Goal: Transaction & Acquisition: Purchase product/service

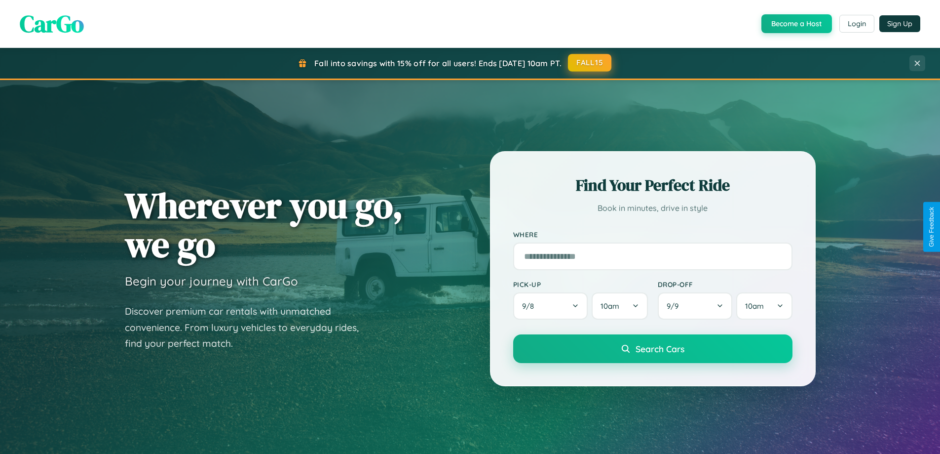
click at [590, 63] on button "FALL15" at bounding box center [589, 63] width 43 height 18
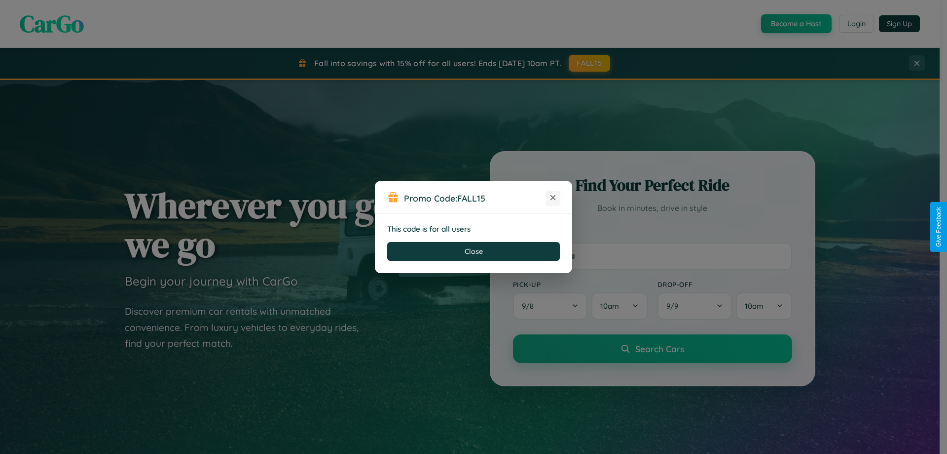
click at [553, 198] on icon at bounding box center [553, 197] width 10 height 10
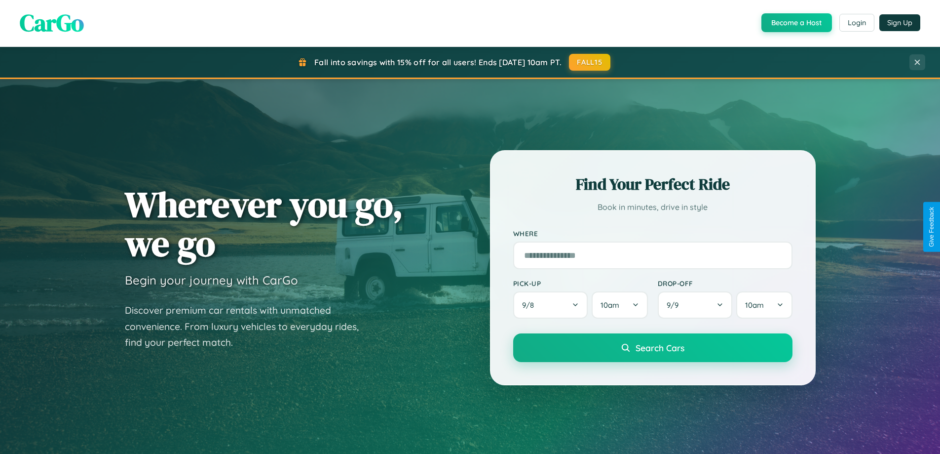
scroll to position [29, 0]
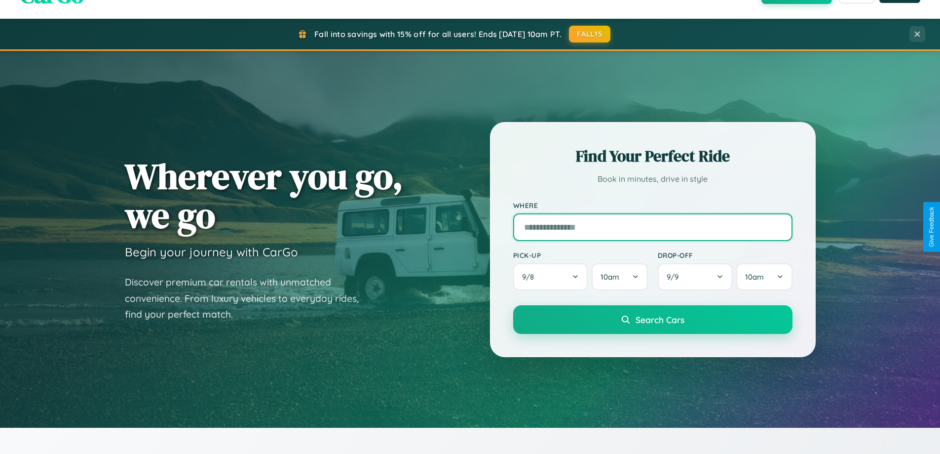
click at [652, 227] on input "text" at bounding box center [652, 227] width 279 height 28
type input "*****"
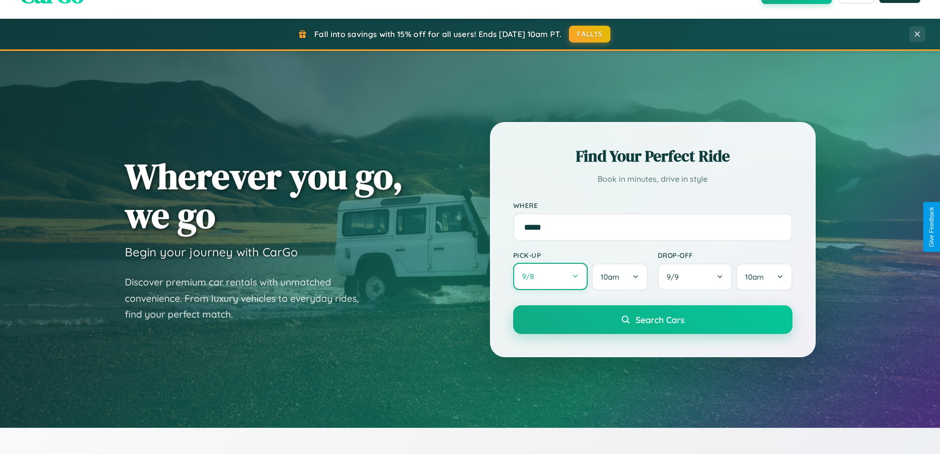
click at [550, 276] on button "9 / 8" at bounding box center [550, 276] width 75 height 27
select select "*"
select select "****"
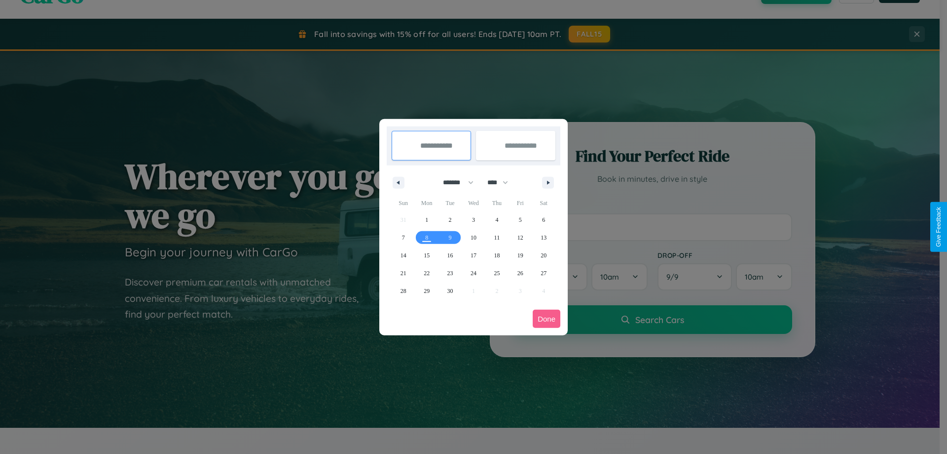
drag, startPoint x: 454, startPoint y: 182, endPoint x: 474, endPoint y: 198, distance: 25.3
click at [454, 182] on select "******* ******** ***** ***** *** **** **** ****** ********* ******* ******** **…" at bounding box center [457, 182] width 42 height 16
select select "*"
click at [502, 182] on select "**** **** **** **** **** **** **** **** **** **** **** **** **** **** **** ****…" at bounding box center [498, 182] width 30 height 16
select select "****"
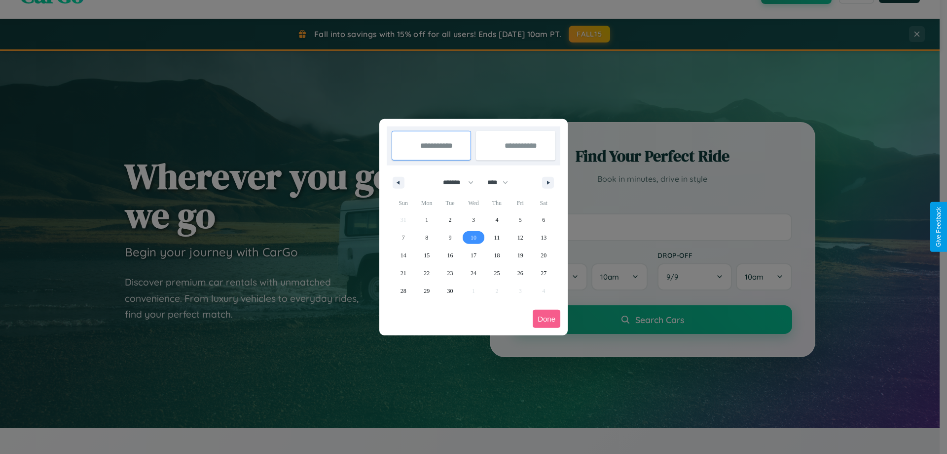
click at [473, 237] on span "10" at bounding box center [474, 237] width 6 height 18
type input "**********"
click at [544, 237] on span "13" at bounding box center [544, 237] width 6 height 18
type input "**********"
click at [547, 318] on button "Done" at bounding box center [547, 318] width 28 height 18
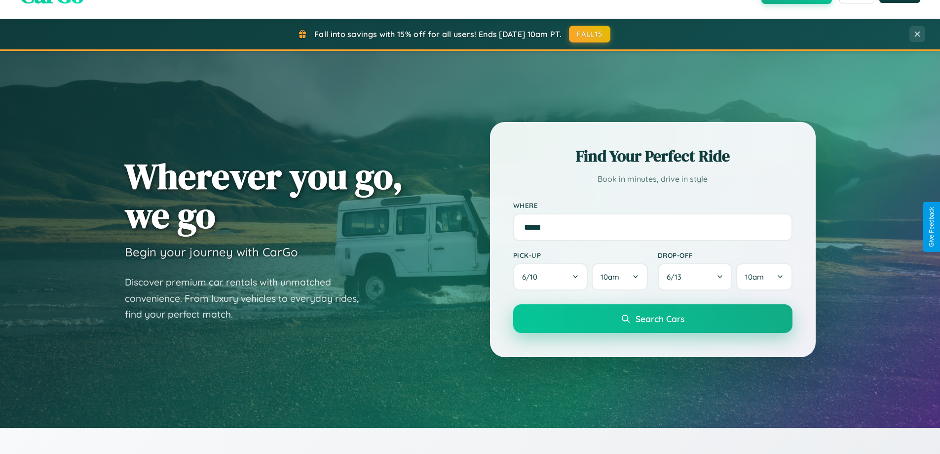
click at [652, 318] on span "Search Cars" at bounding box center [660, 318] width 49 height 11
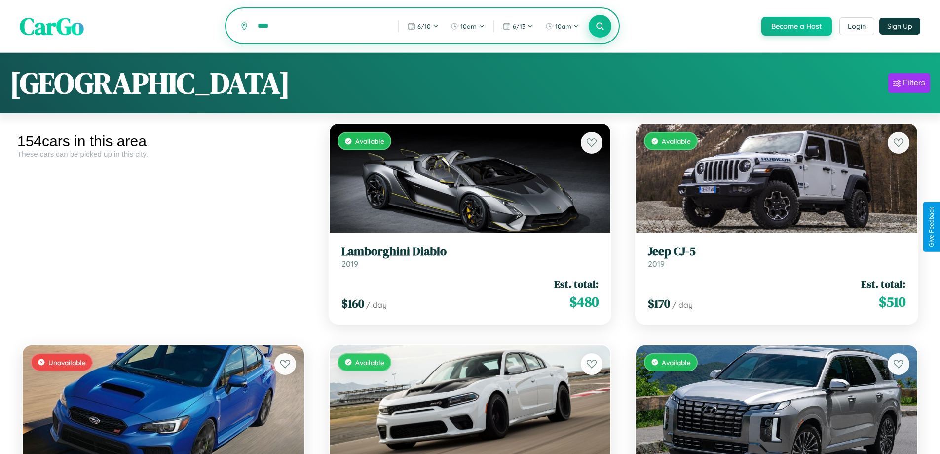
type input "****"
click at [600, 27] on icon at bounding box center [600, 25] width 9 height 9
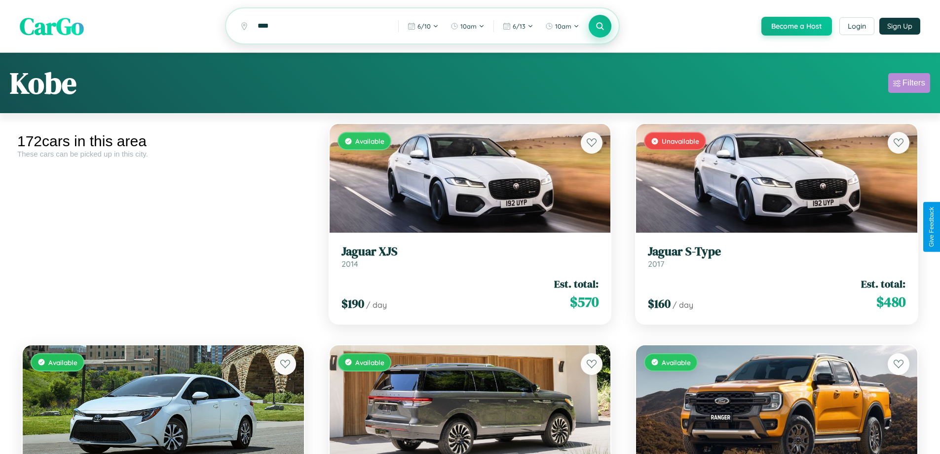
click at [909, 84] on div "Filters" at bounding box center [914, 83] width 23 height 10
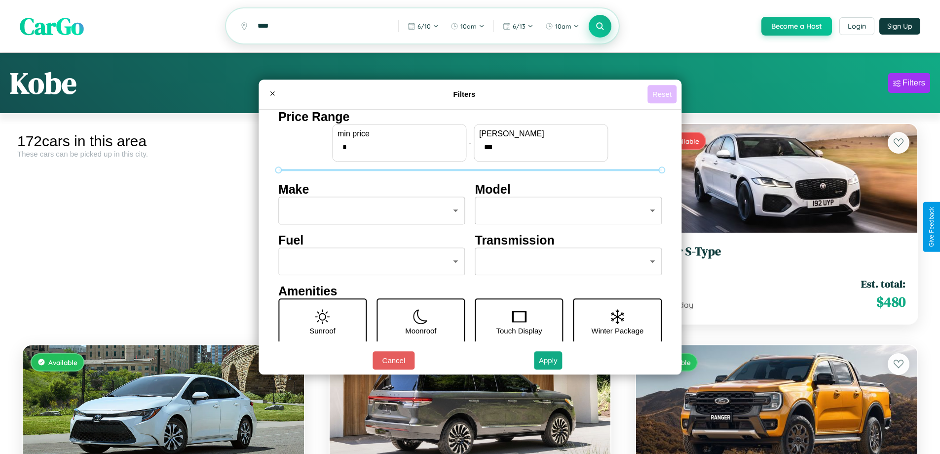
click at [663, 94] on button "Reset" at bounding box center [661, 94] width 29 height 18
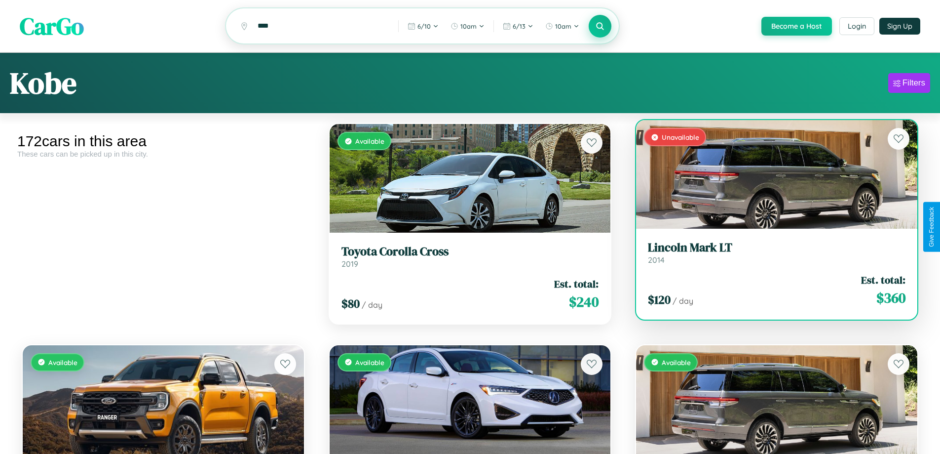
click at [770, 176] on div "Unavailable" at bounding box center [776, 174] width 281 height 109
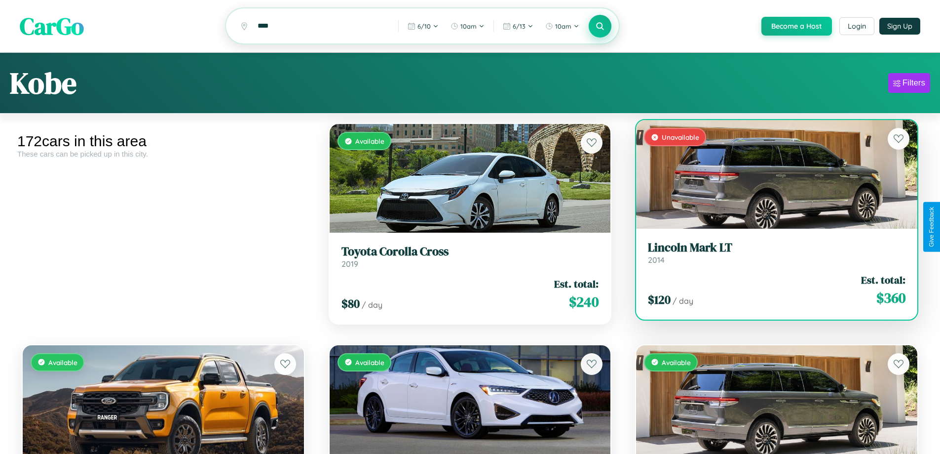
click at [770, 176] on div "Unavailable" at bounding box center [776, 174] width 281 height 109
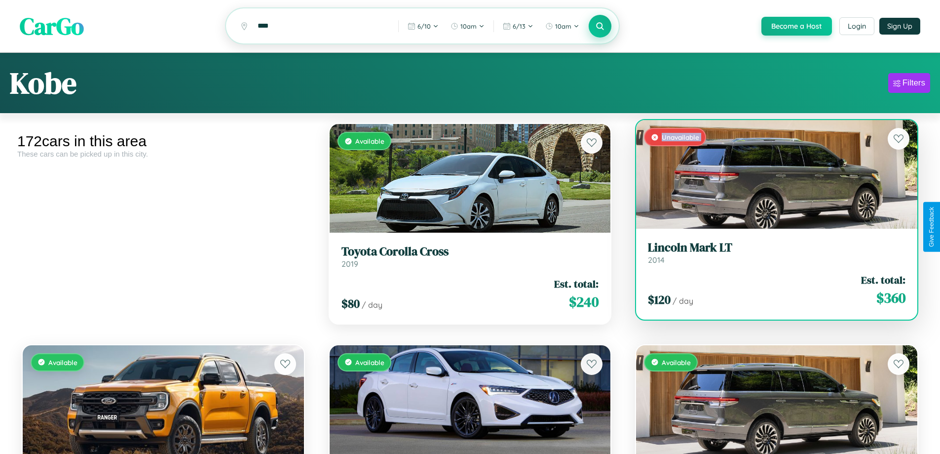
click at [770, 176] on div "Unavailable" at bounding box center [776, 174] width 281 height 109
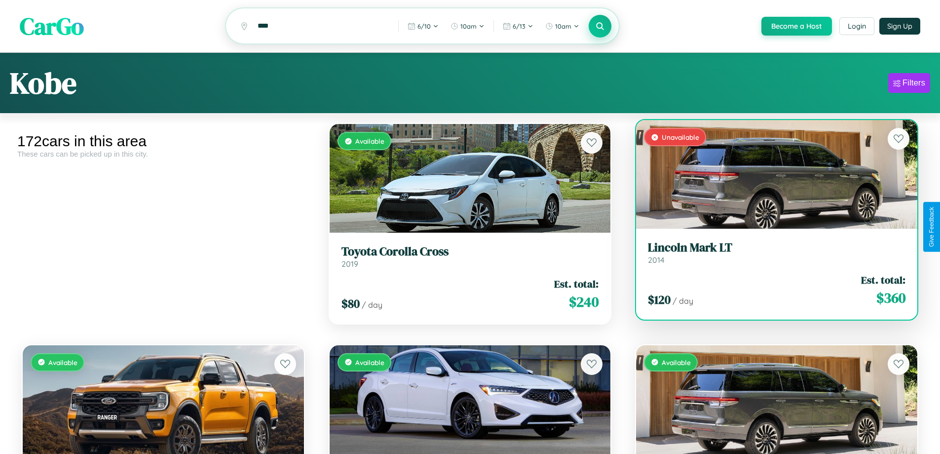
click at [770, 176] on div "Unavailable" at bounding box center [776, 174] width 281 height 109
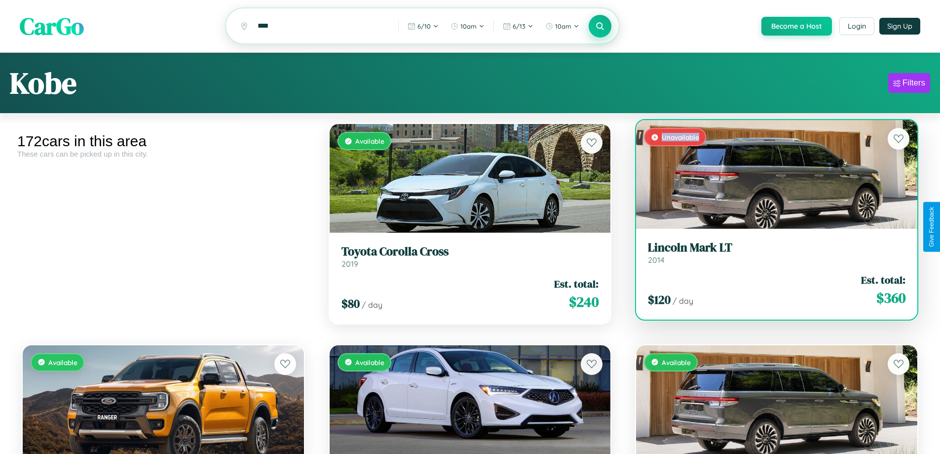
click at [770, 176] on div "Unavailable" at bounding box center [776, 174] width 281 height 109
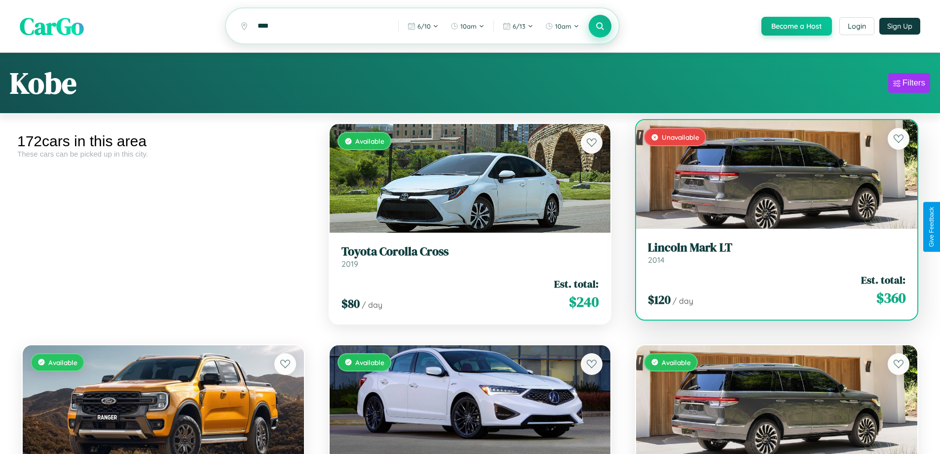
click at [770, 254] on h3 "Lincoln Mark LT" at bounding box center [777, 247] width 258 height 14
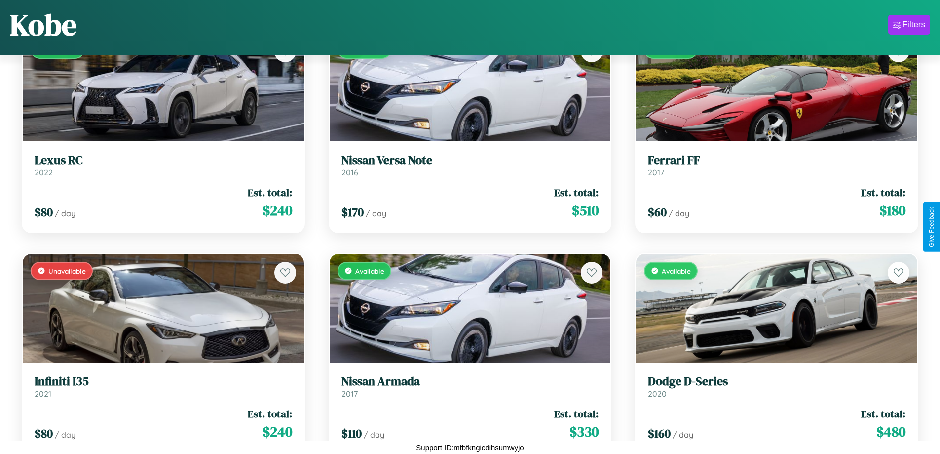
scroll to position [9862, 0]
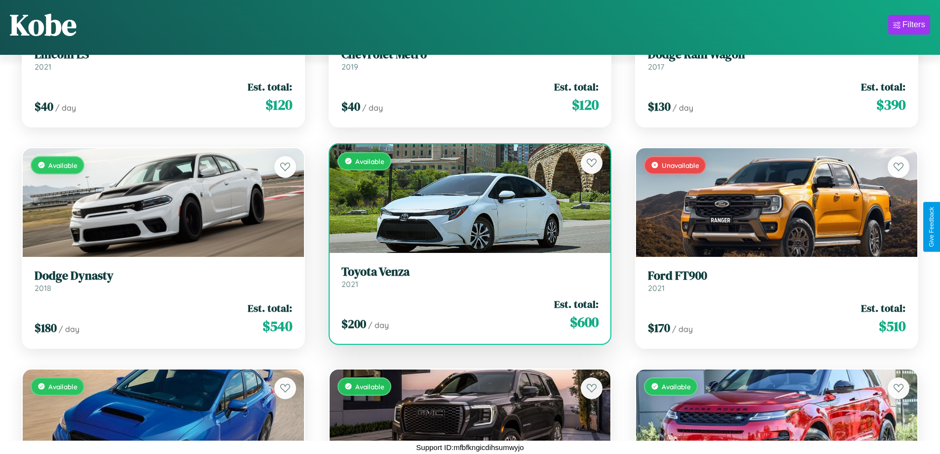
click at [466, 198] on div "Available" at bounding box center [470, 198] width 281 height 109
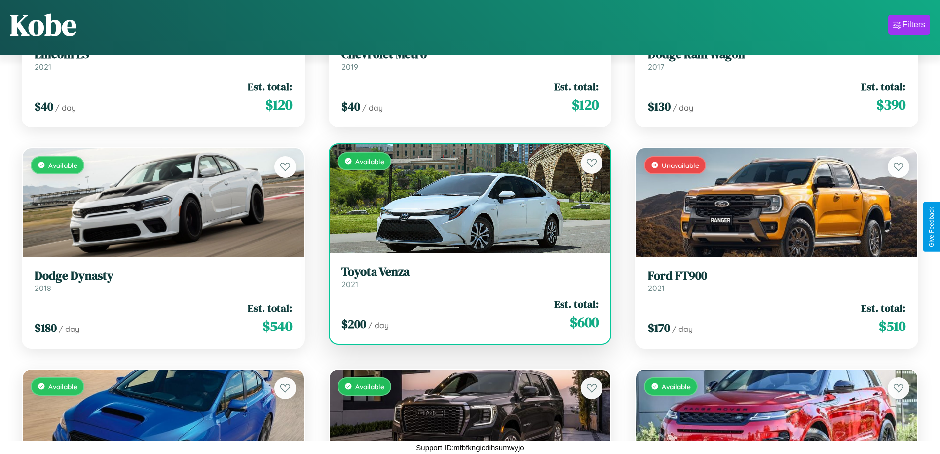
click at [466, 198] on div "Available" at bounding box center [470, 198] width 281 height 109
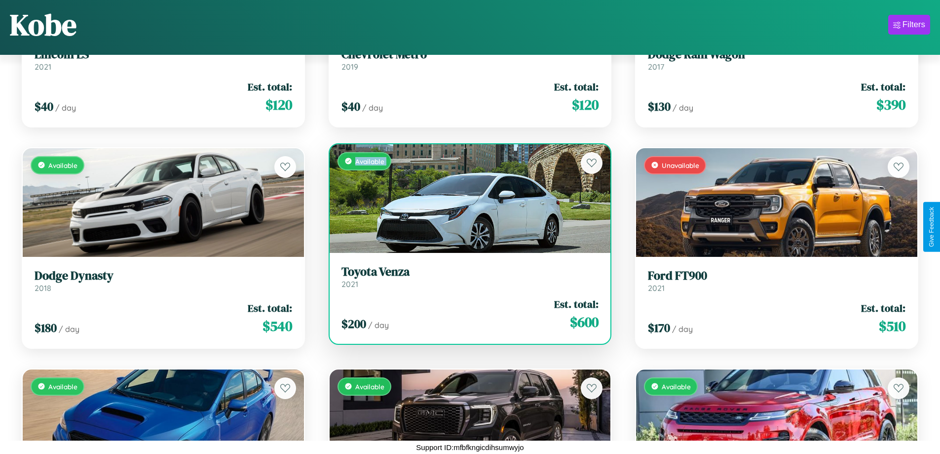
click at [466, 198] on div "Available" at bounding box center [470, 198] width 281 height 109
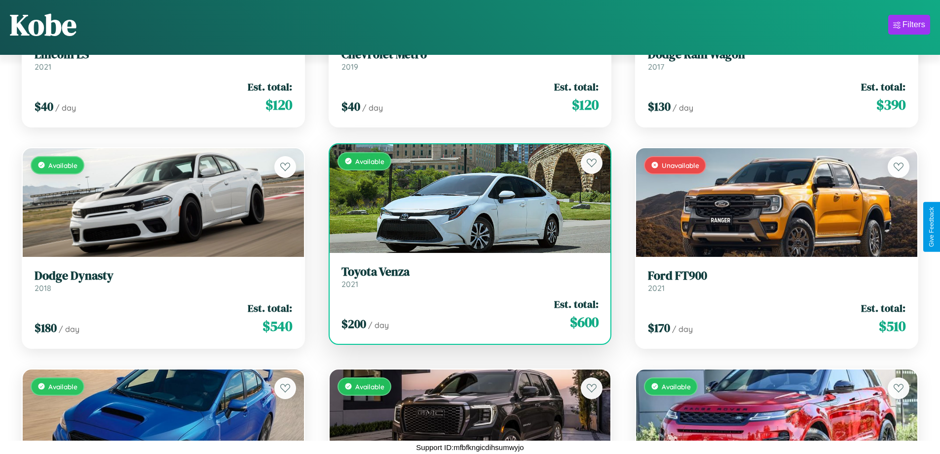
click at [466, 198] on div "Available" at bounding box center [470, 198] width 281 height 109
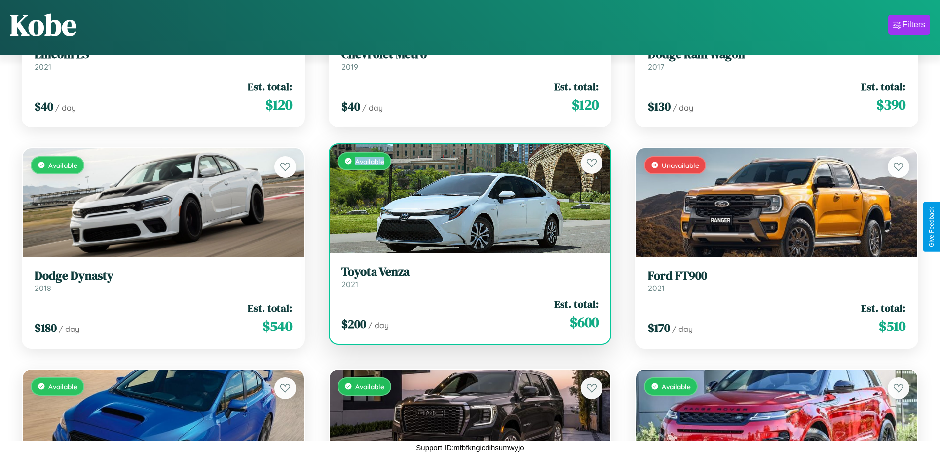
click at [466, 198] on div "Available" at bounding box center [470, 198] width 281 height 109
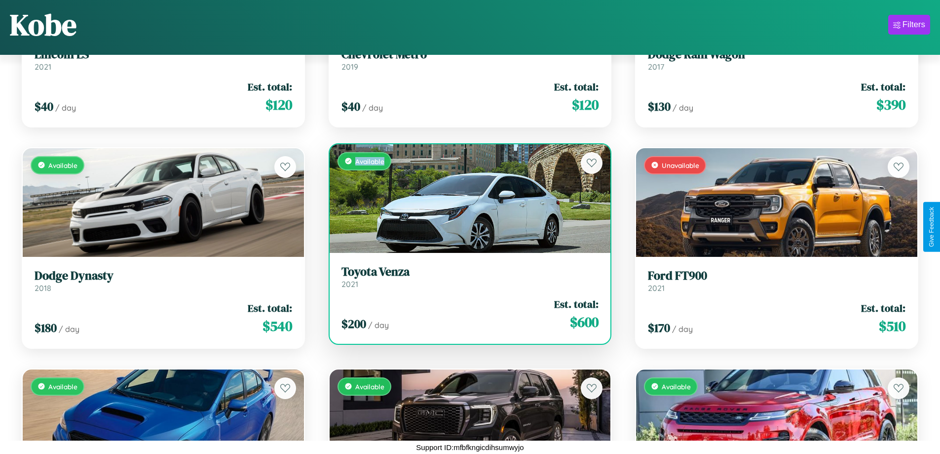
click at [466, 276] on h3 "Toyota Venza" at bounding box center [470, 272] width 258 height 14
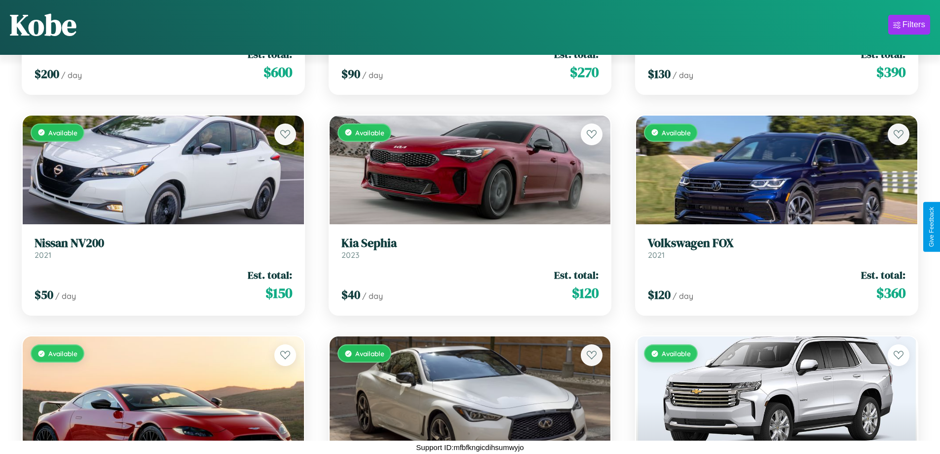
scroll to position [3674, 0]
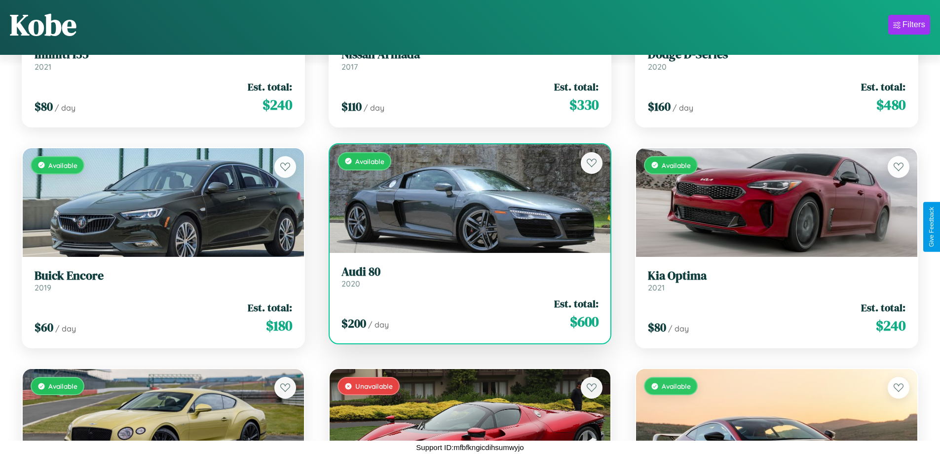
click at [466, 276] on h3 "Audi 80" at bounding box center [470, 272] width 258 height 14
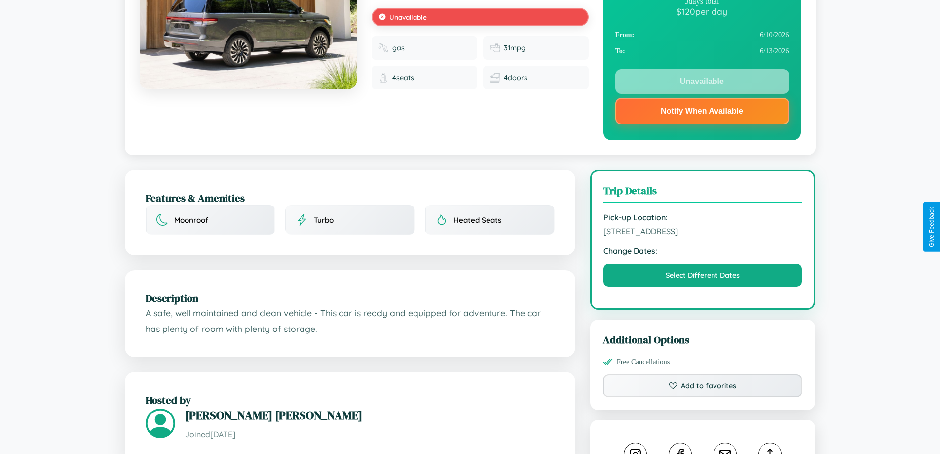
scroll to position [132, 0]
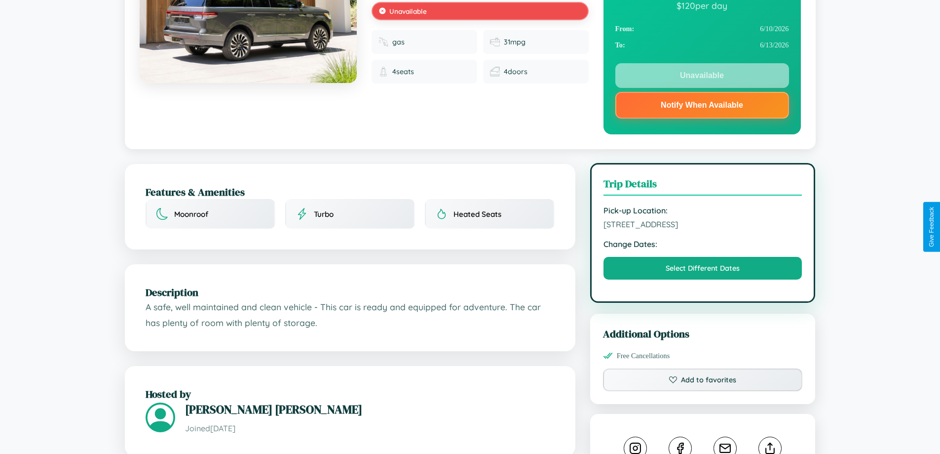
click at [703, 226] on span "[STREET_ADDRESS]" at bounding box center [703, 224] width 199 height 10
click at [703, 226] on span "4148 Oak Street Kobe 34923 Japan" at bounding box center [703, 224] width 199 height 10
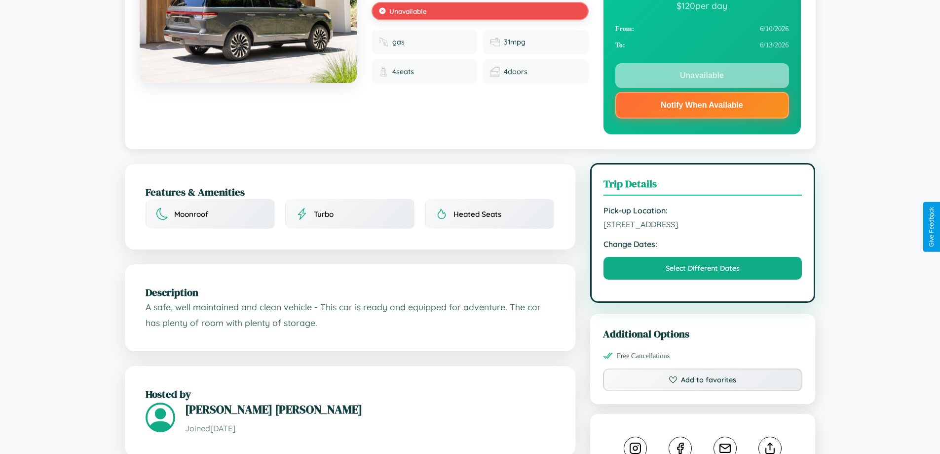
click at [703, 226] on span "4148 Oak Street Kobe 34923 Japan" at bounding box center [703, 224] width 199 height 10
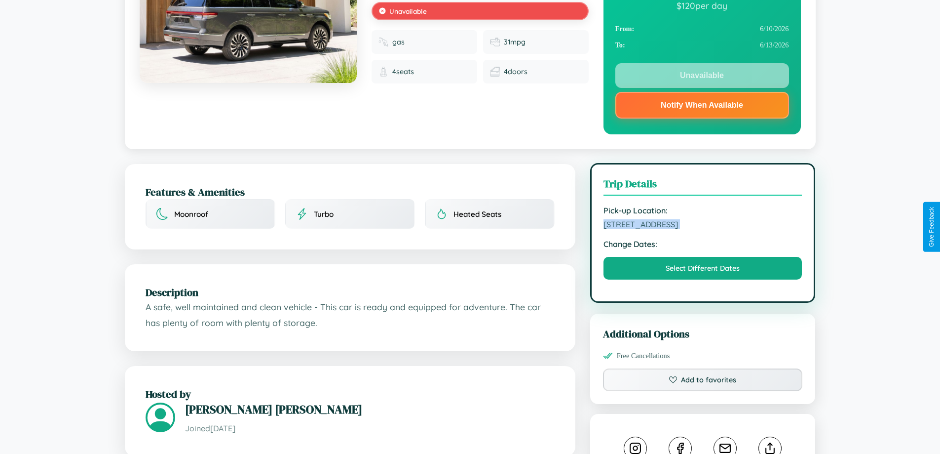
click at [703, 226] on span "4148 Oak Street Kobe 34923 Japan" at bounding box center [703, 224] width 199 height 10
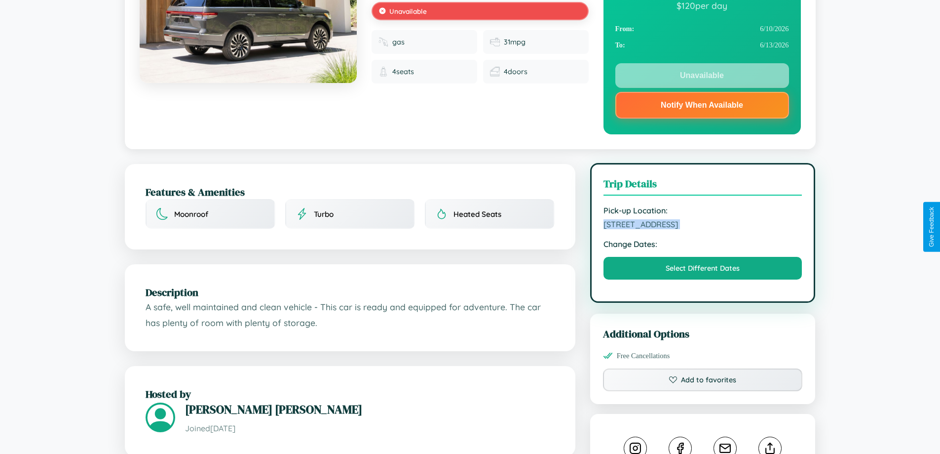
click at [703, 226] on span "4148 Oak Street Kobe 34923 Japan" at bounding box center [703, 224] width 199 height 10
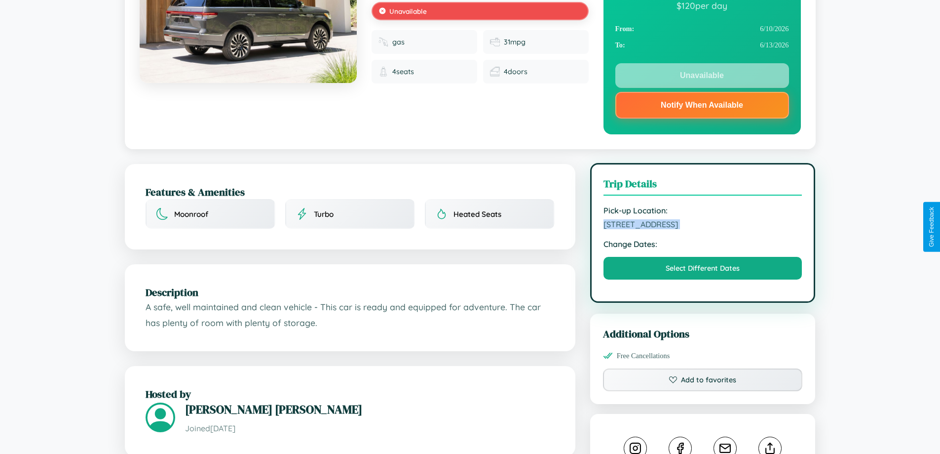
click at [703, 226] on span "4148 Oak Street Kobe 34923 Japan" at bounding box center [703, 224] width 199 height 10
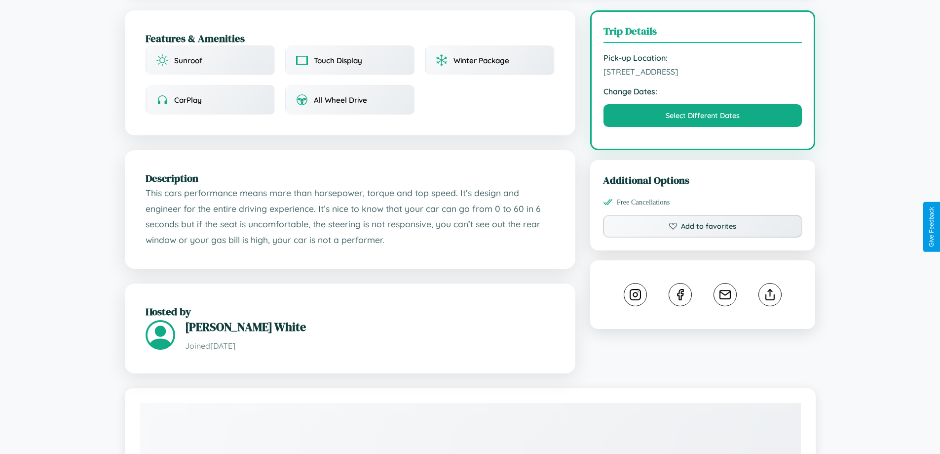
scroll to position [256, 0]
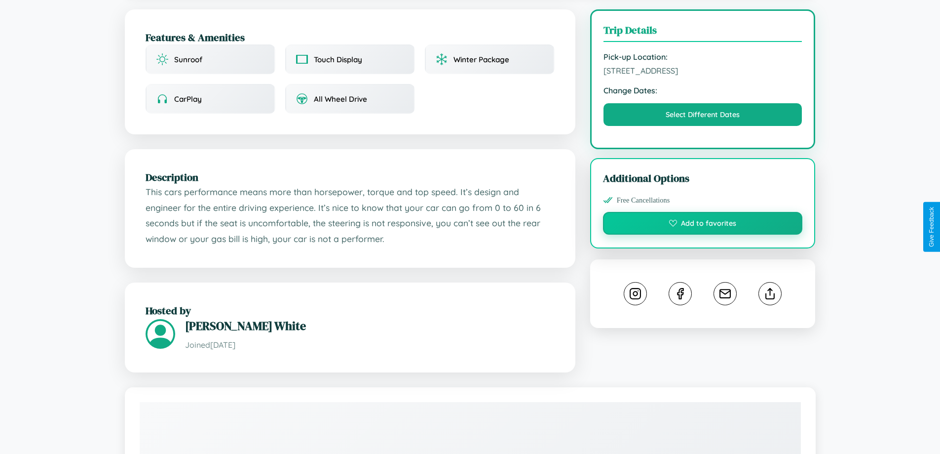
click at [703, 225] on button "Add to favorites" at bounding box center [703, 223] width 200 height 23
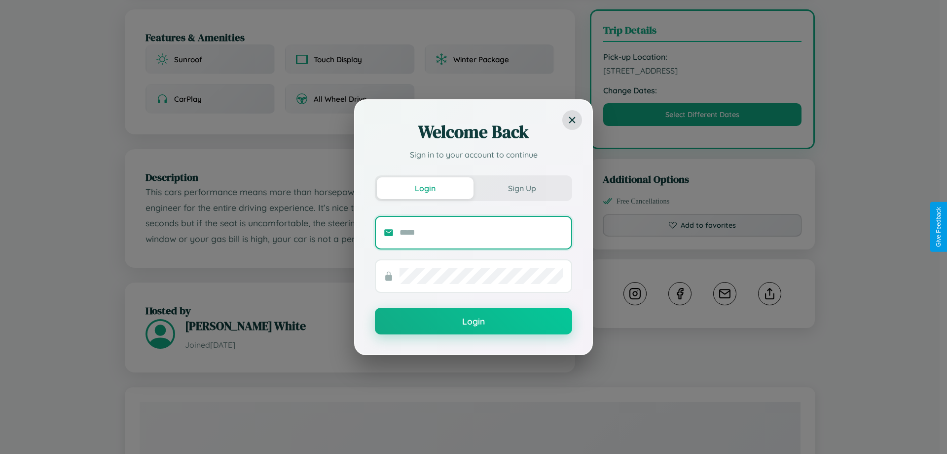
click at [482, 232] on input "text" at bounding box center [482, 233] width 164 height 16
type input "**********"
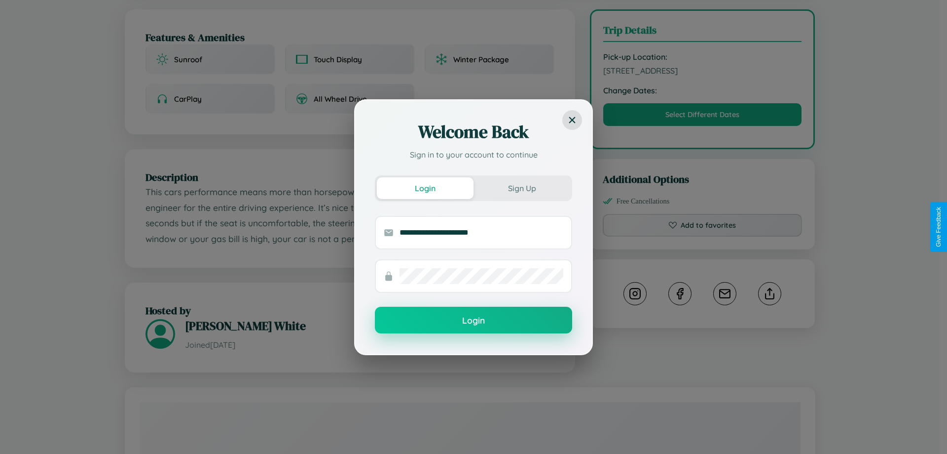
click at [474, 320] on button "Login" at bounding box center [473, 319] width 197 height 27
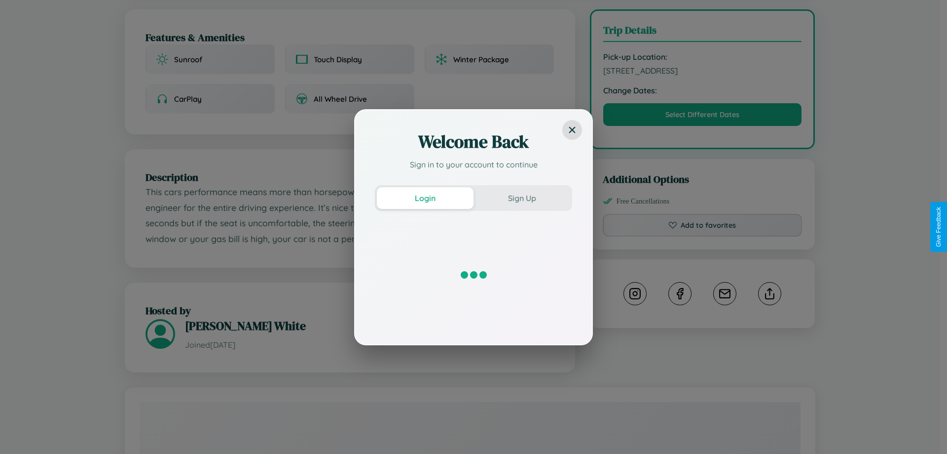
click at [703, 227] on div "Welcome Back Sign in to your account to continue Login Sign Up" at bounding box center [473, 227] width 947 height 454
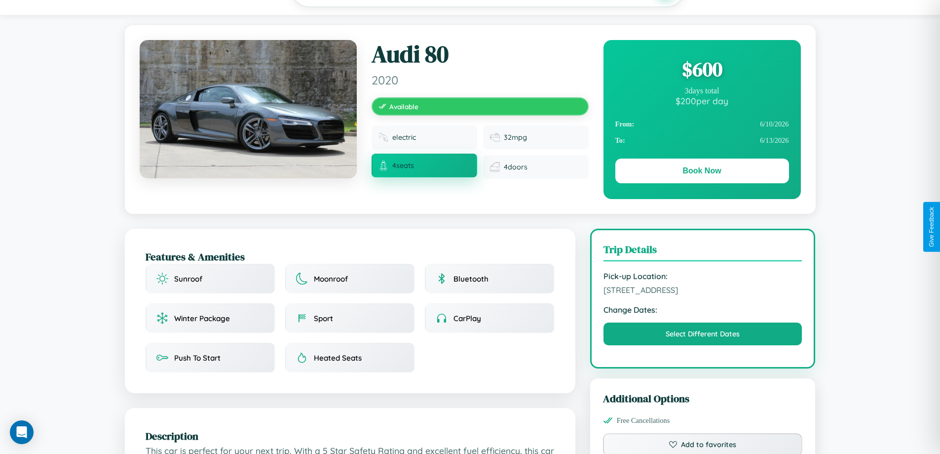
scroll to position [256, 0]
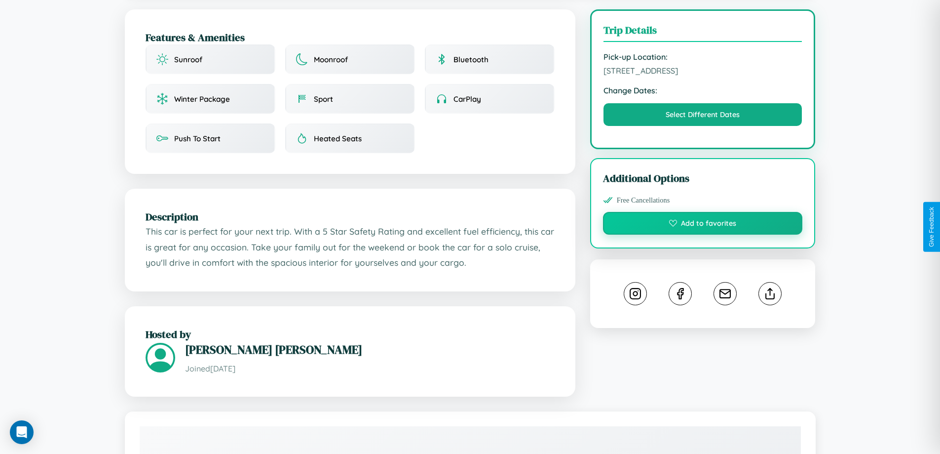
click at [703, 225] on button "Add to favorites" at bounding box center [703, 223] width 200 height 23
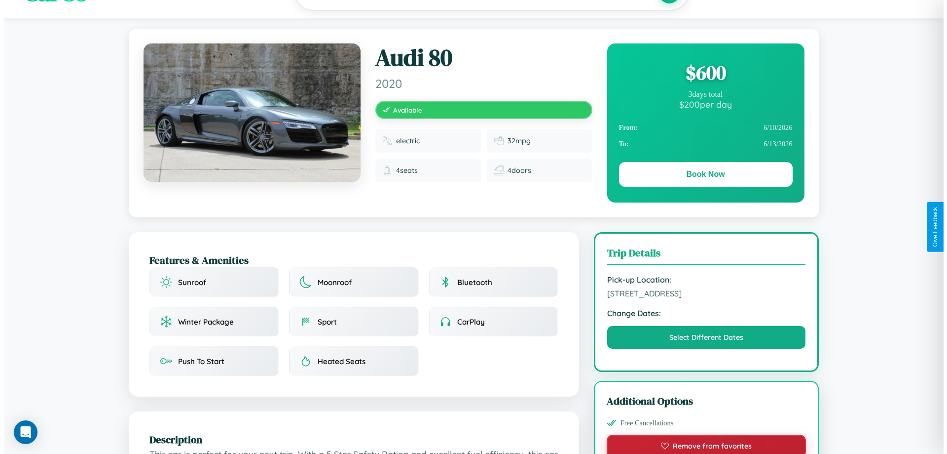
scroll to position [0, 0]
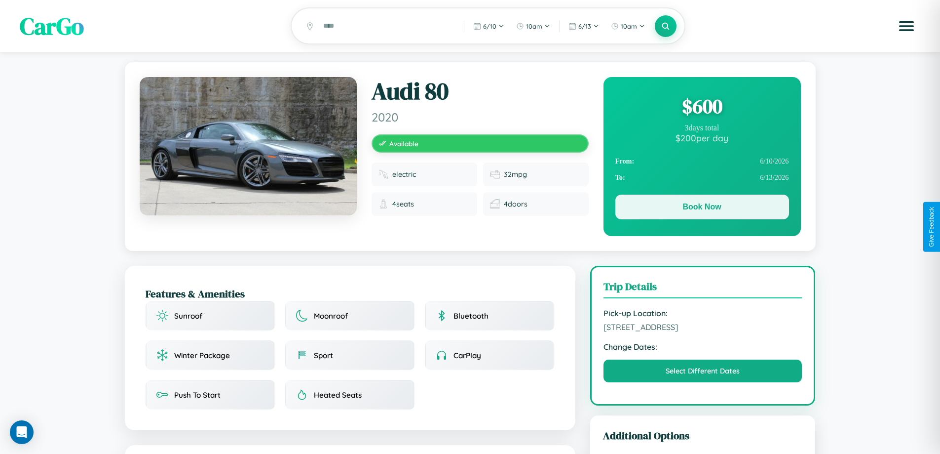
click at [702, 209] on button "Book Now" at bounding box center [702, 206] width 174 height 25
